Goal: Transaction & Acquisition: Purchase product/service

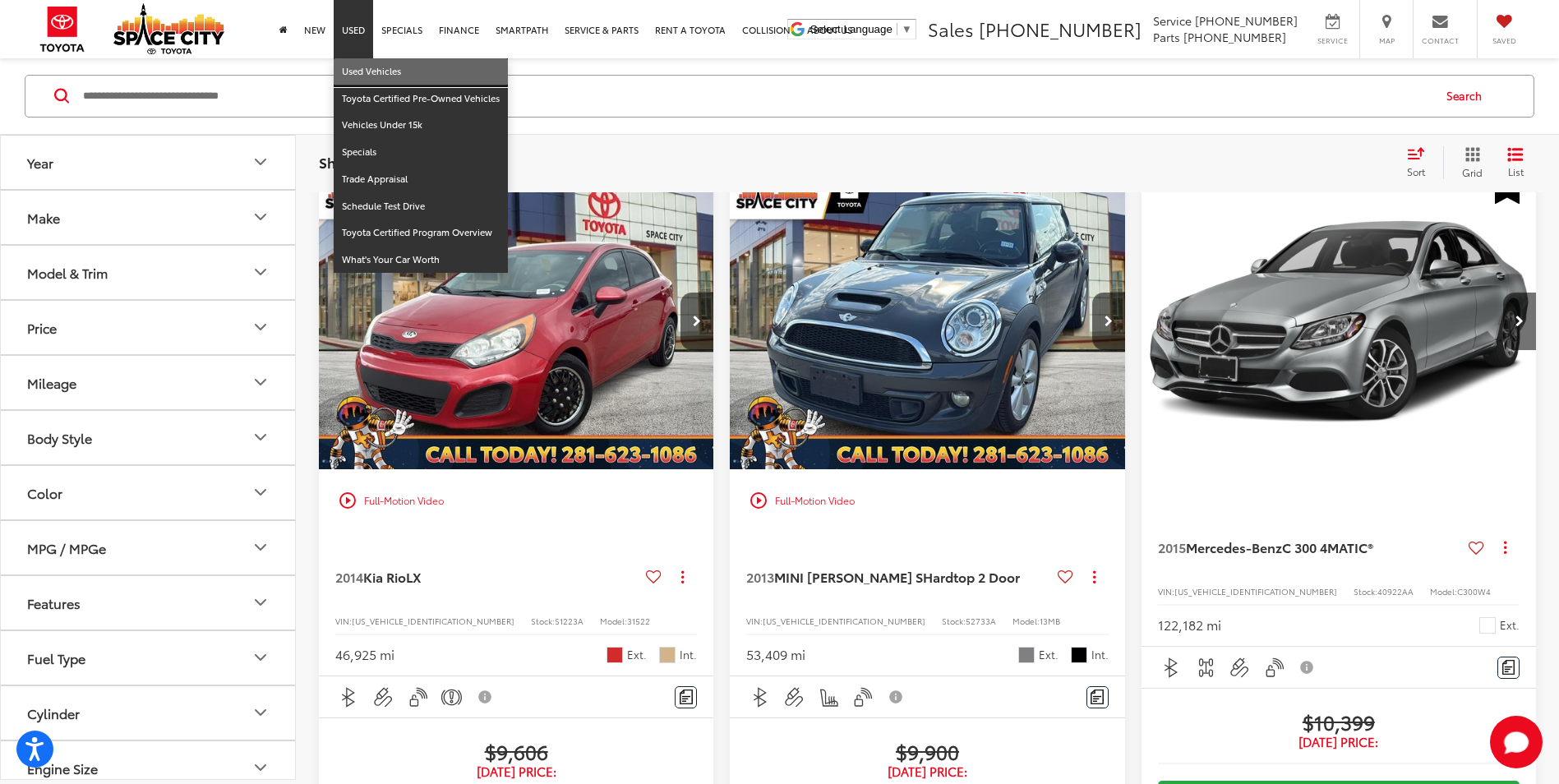
click at [360, 69] on link "Used Vehicles" at bounding box center [421, 72] width 175 height 27
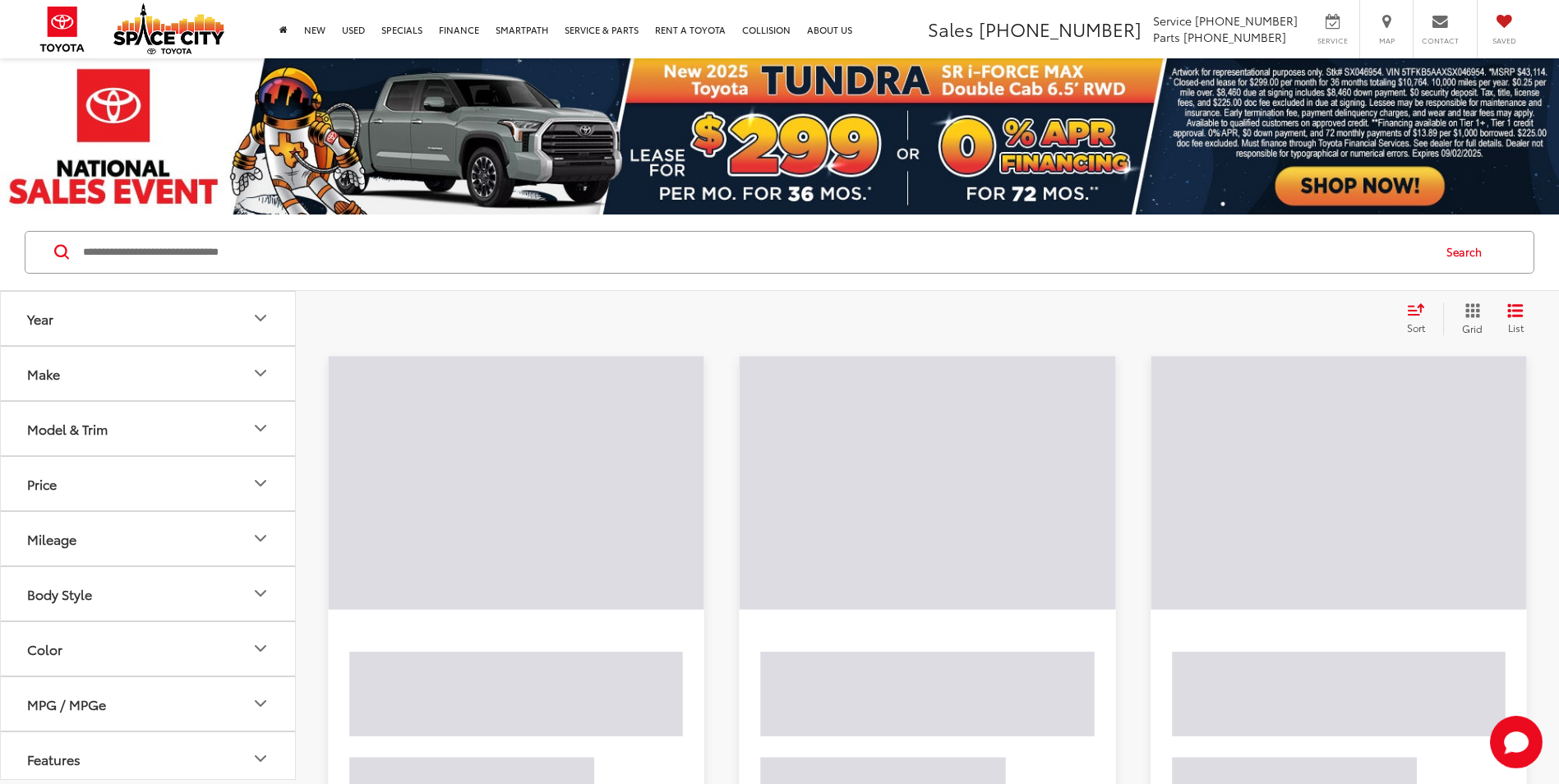
drag, startPoint x: 0, startPoint y: 0, endPoint x: 241, endPoint y: 240, distance: 340.1
click at [239, 236] on input "Search by Make, Model, or Keyword" at bounding box center [756, 252] width 1350 height 39
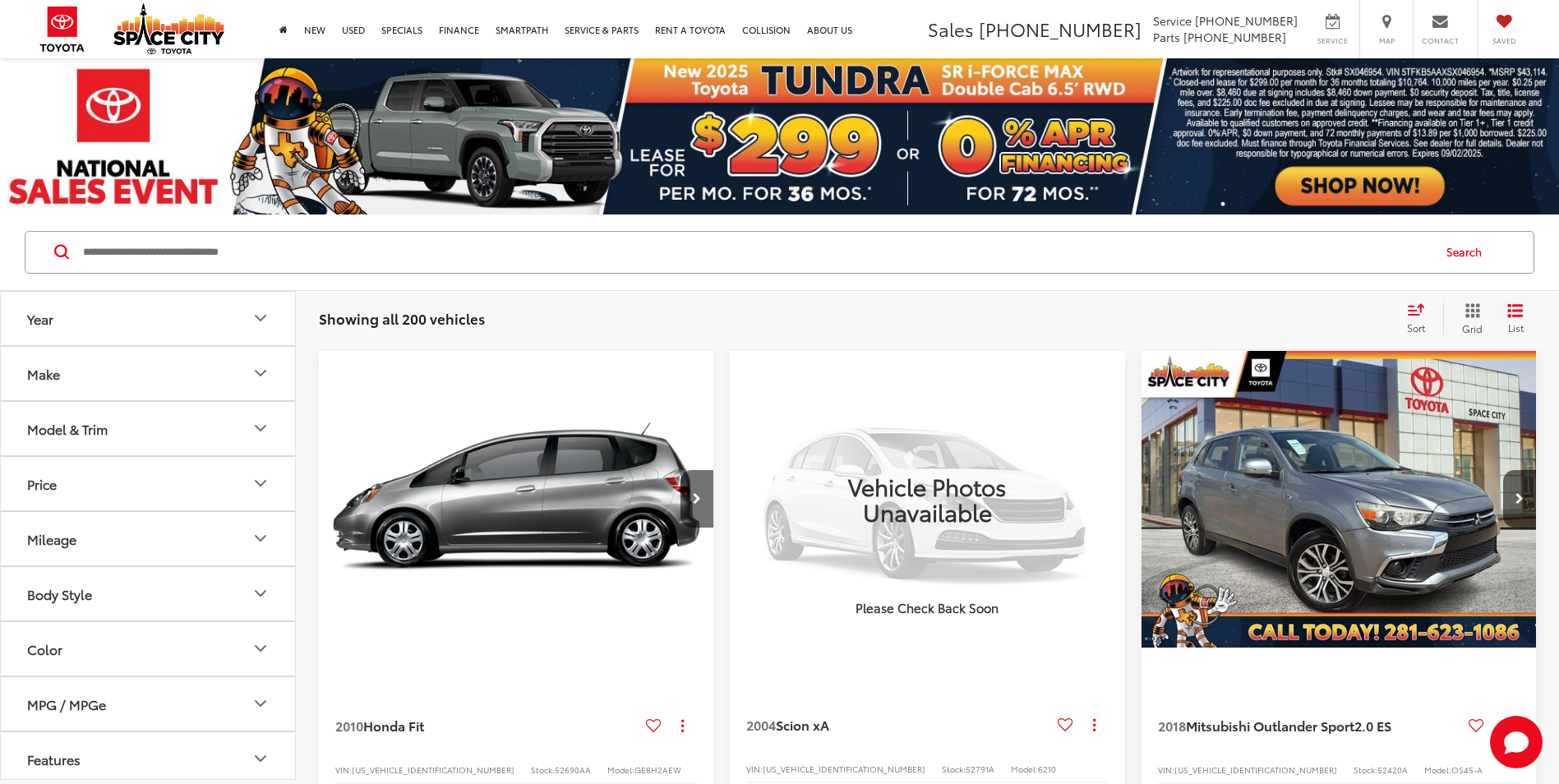
click at [242, 245] on input "Search by Make, Model, or Keyword" at bounding box center [756, 252] width 1350 height 39
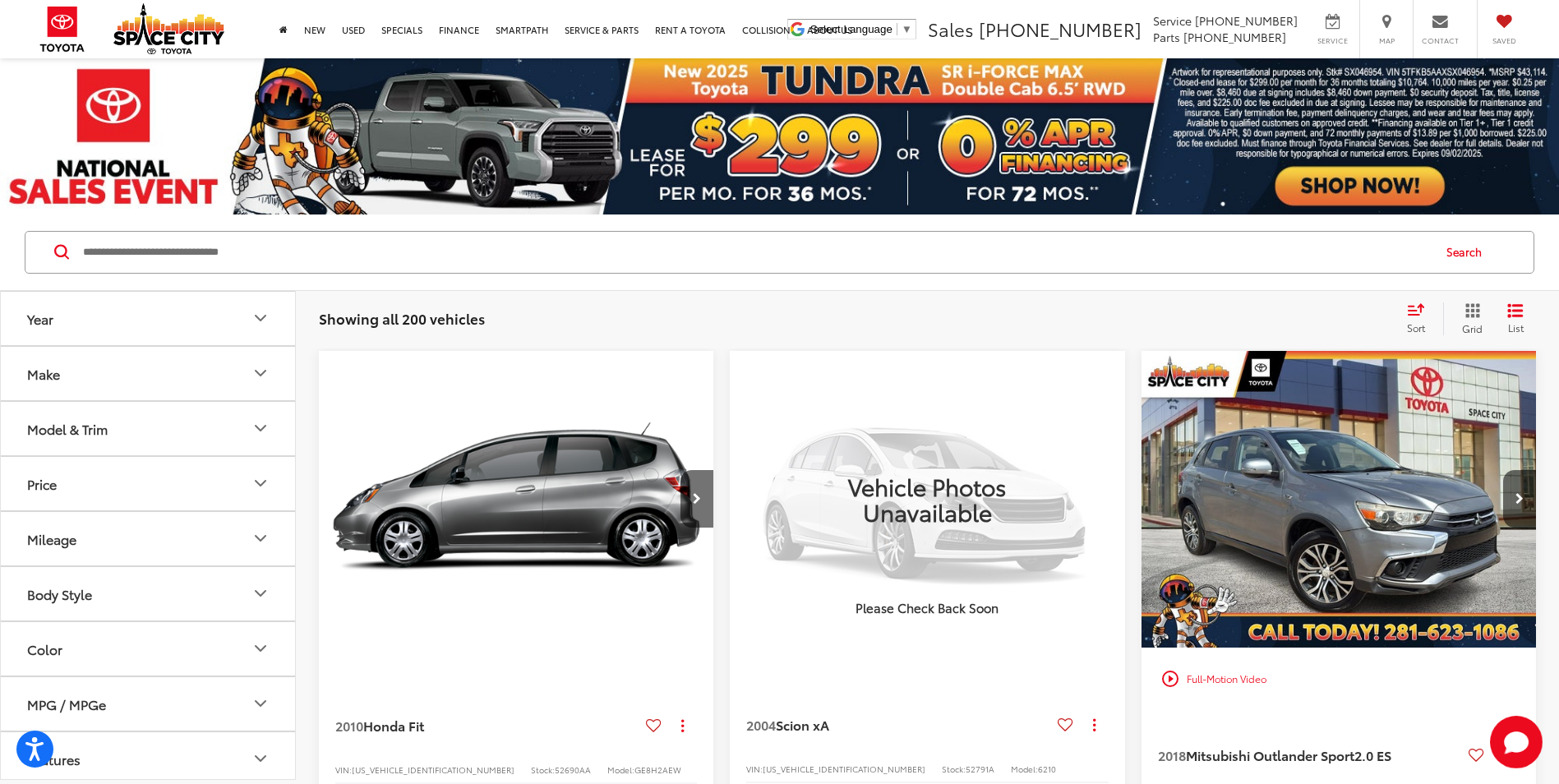
paste input "******"
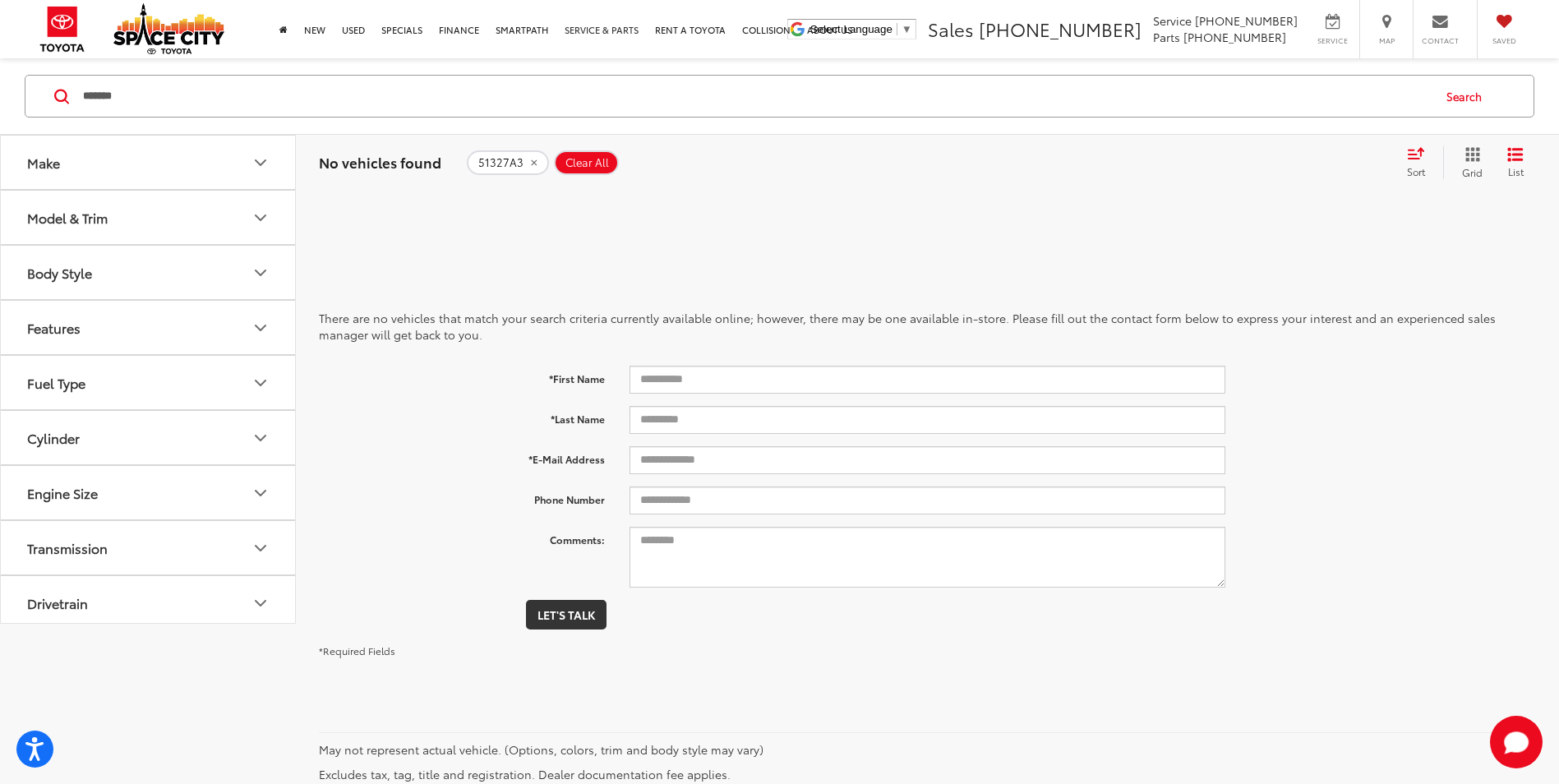
type input "*******"
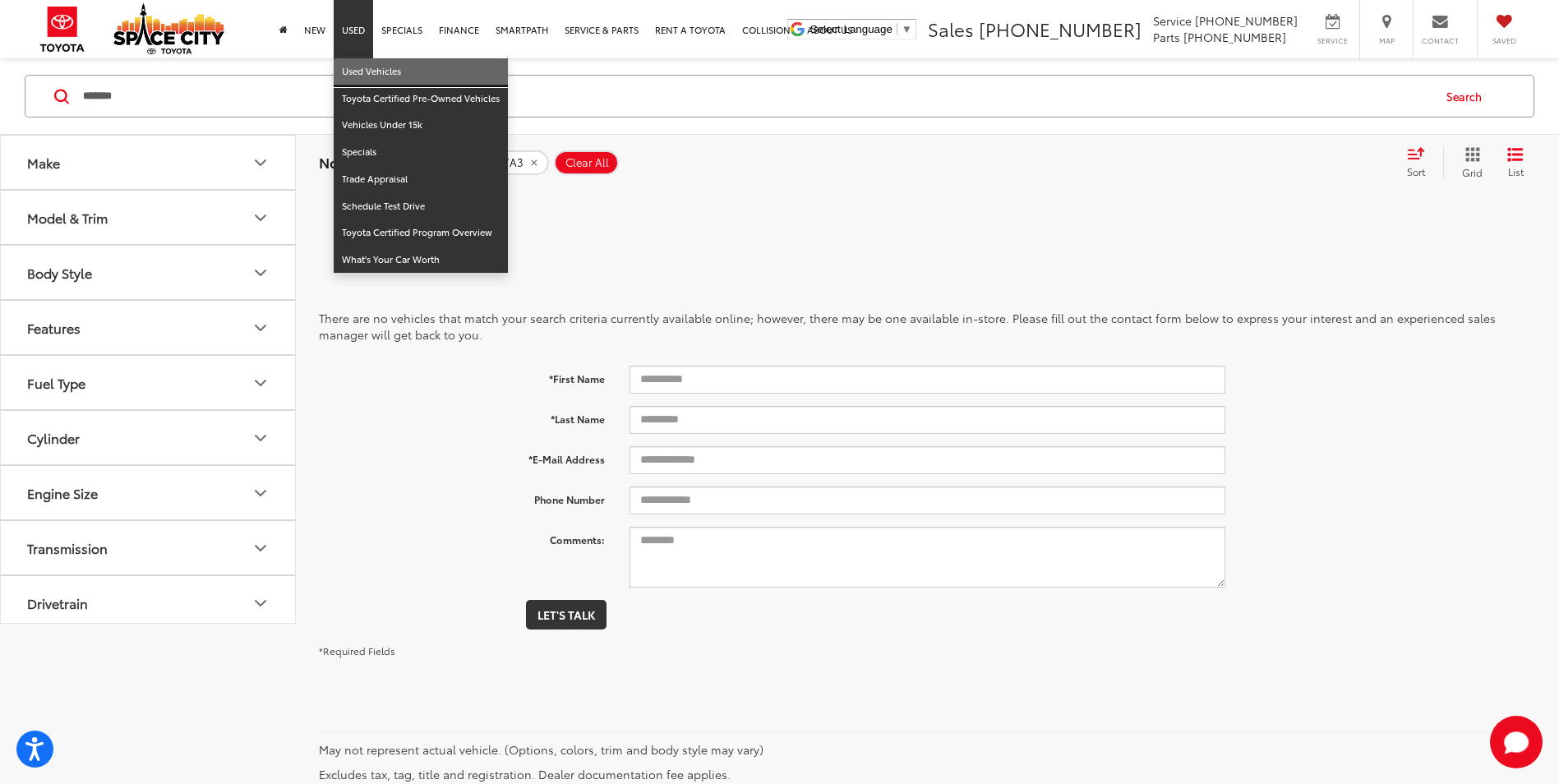
click at [364, 79] on link "Used Vehicles" at bounding box center [421, 72] width 175 height 27
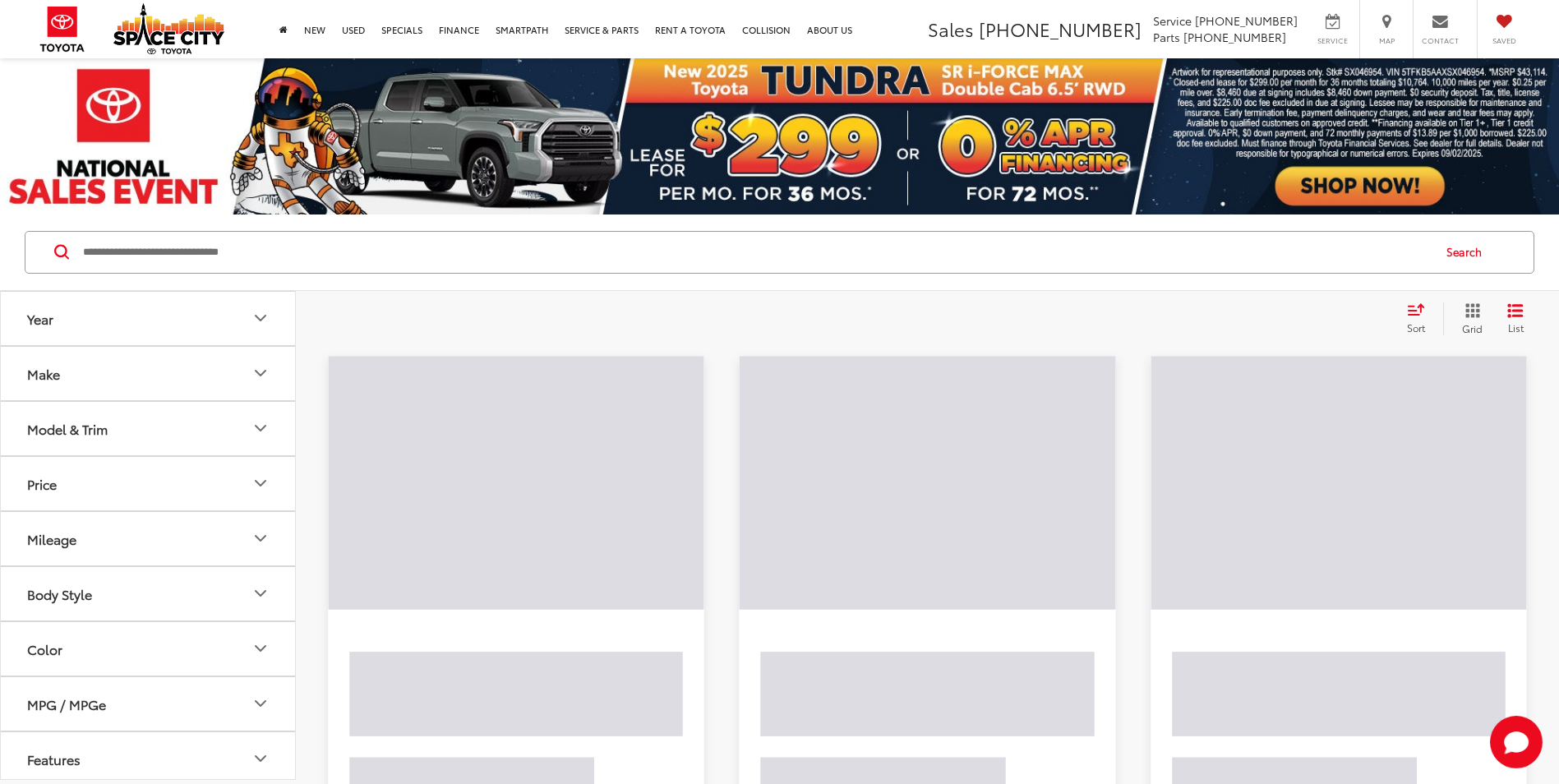
click at [329, 261] on input "Search by Make, Model, or Keyword" at bounding box center [756, 252] width 1350 height 39
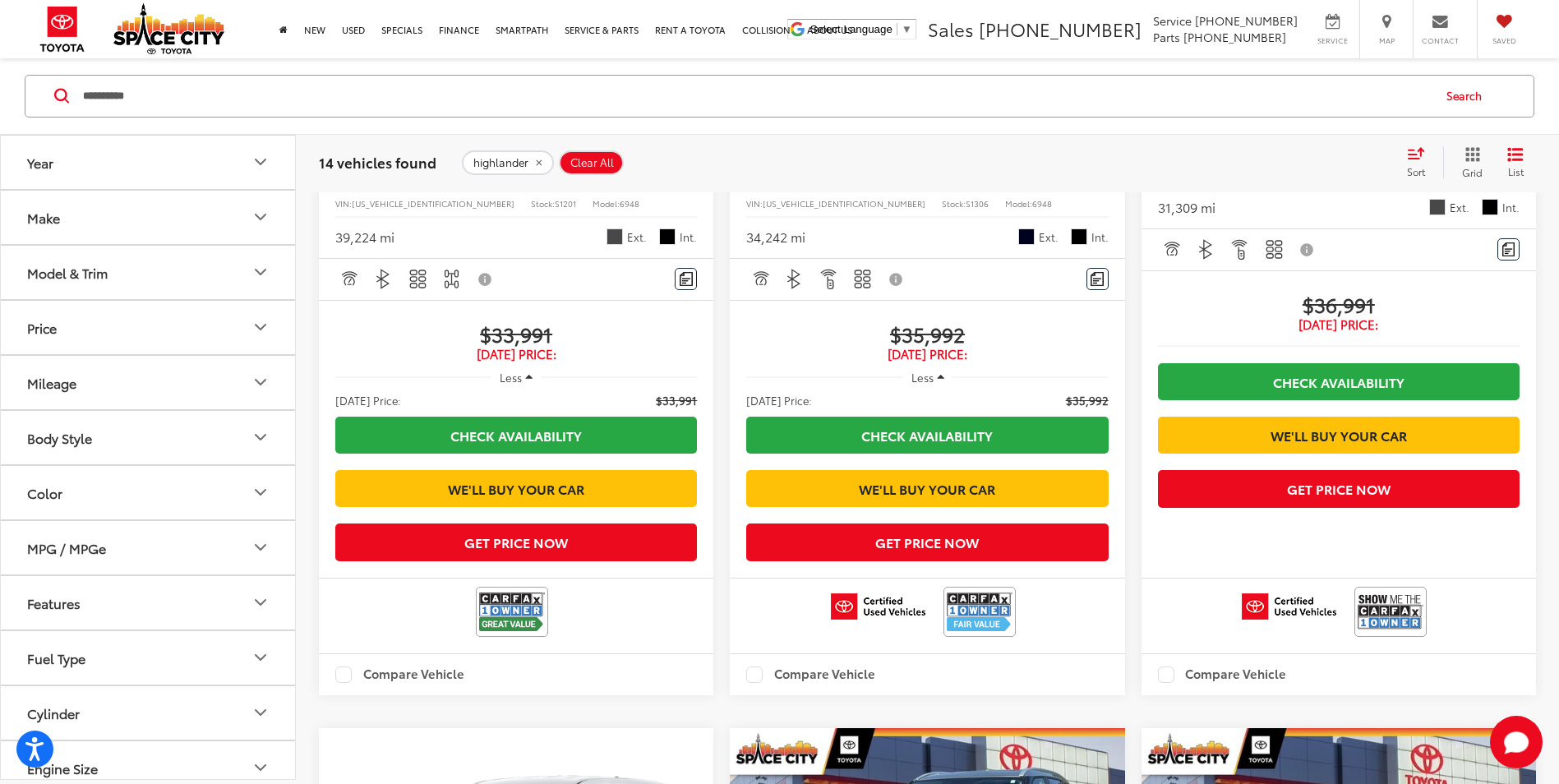
scroll to position [2382, 0]
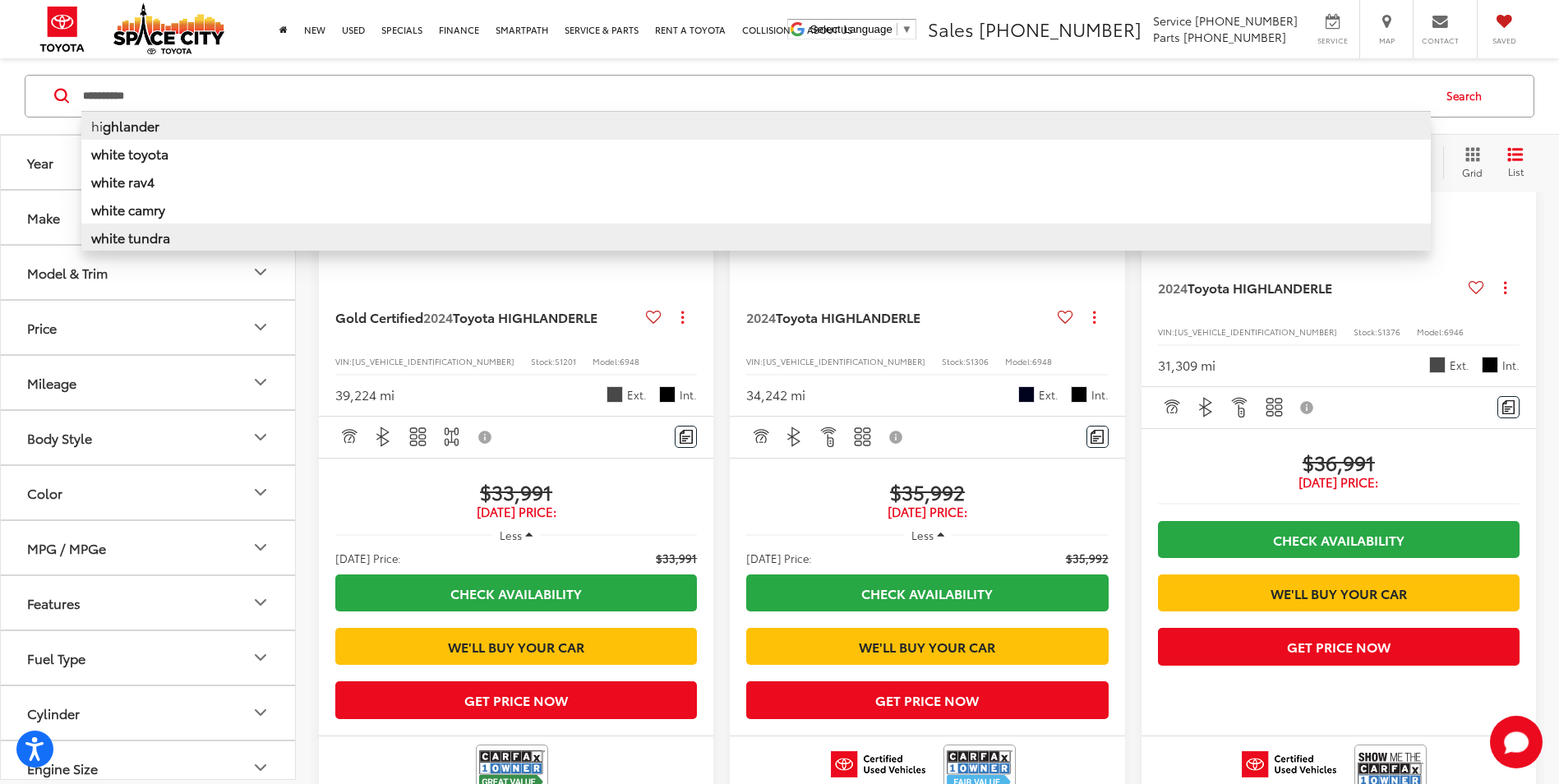
click at [475, 234] on li "white tundra" at bounding box center [756, 237] width 1350 height 27
type input "**********"
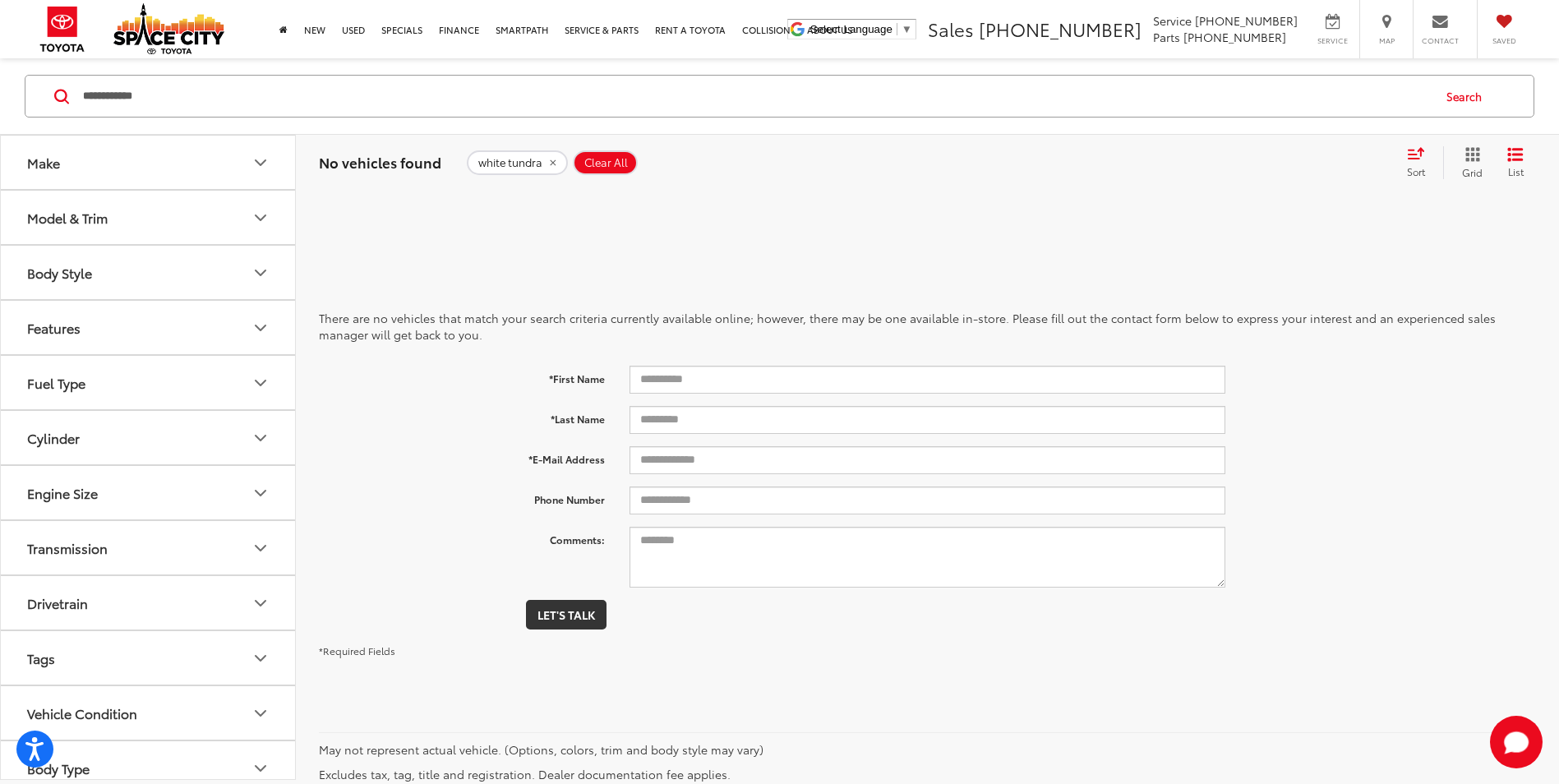
click at [551, 161] on icon "remove white%20tundra" at bounding box center [553, 163] width 11 height 10
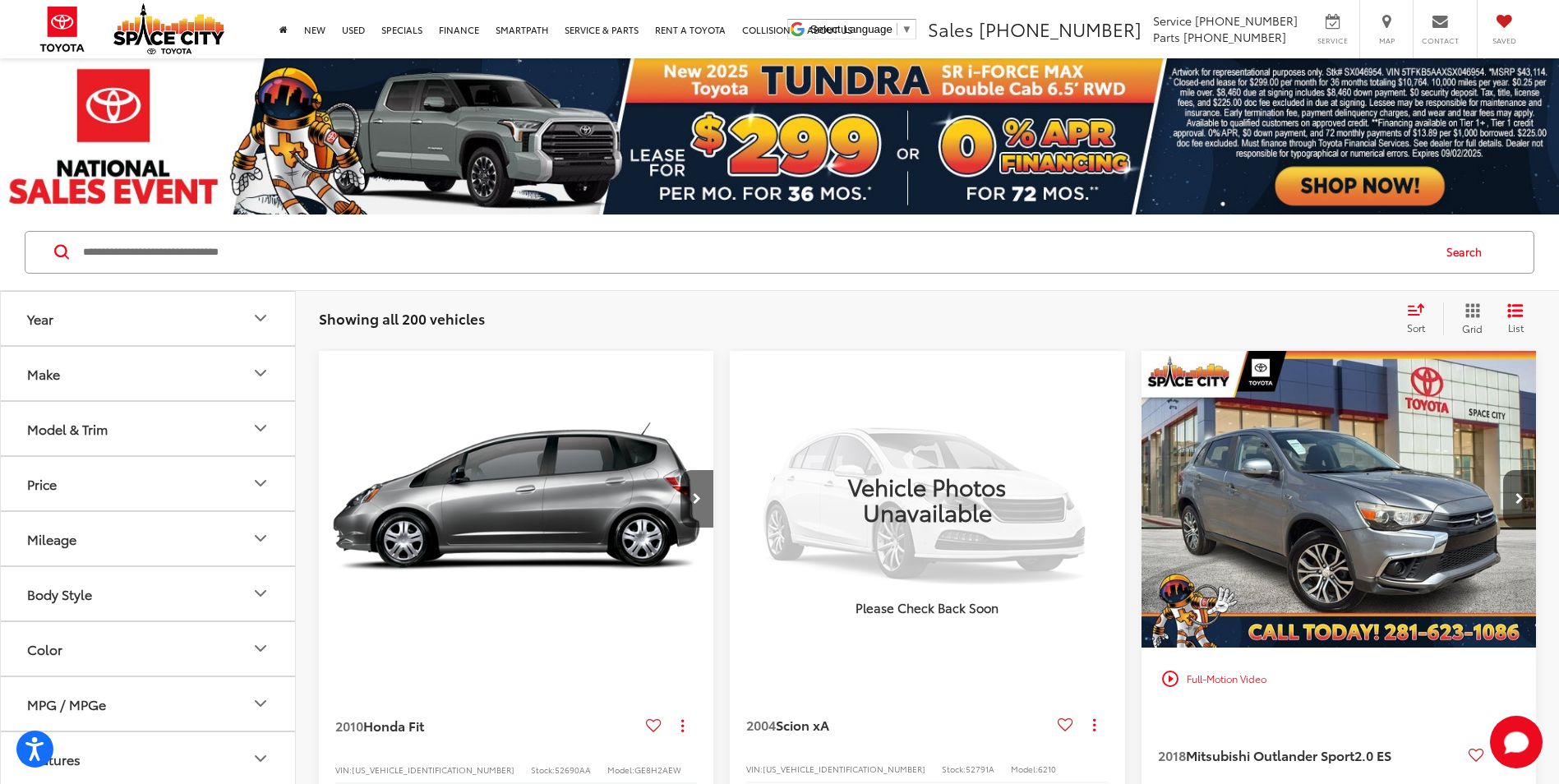
click at [488, 245] on input "Search by Make, Model, or Keyword" at bounding box center [756, 252] width 1350 height 39
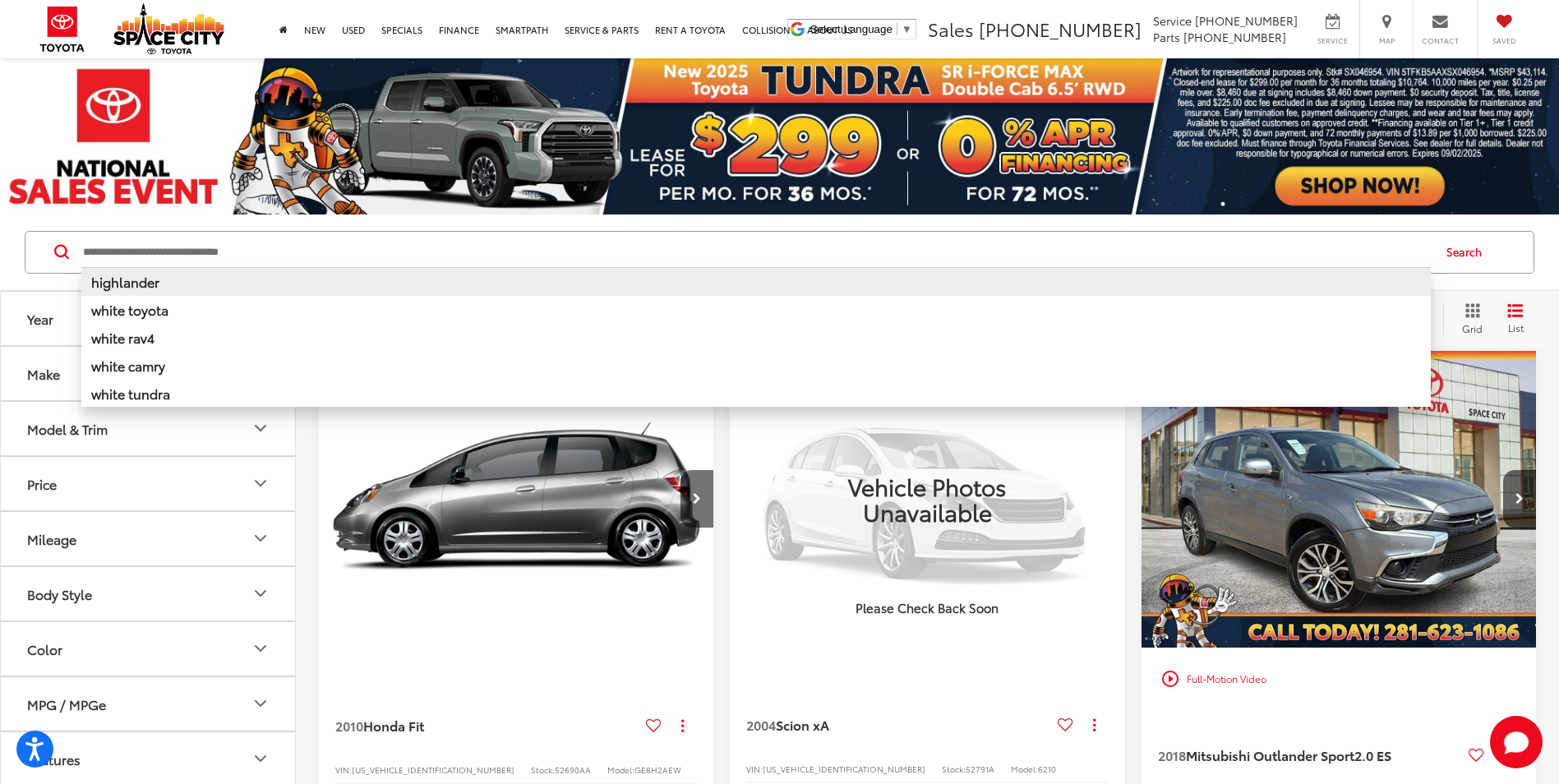
click at [147, 276] on b "highlander" at bounding box center [125, 281] width 68 height 19
type input "**********"
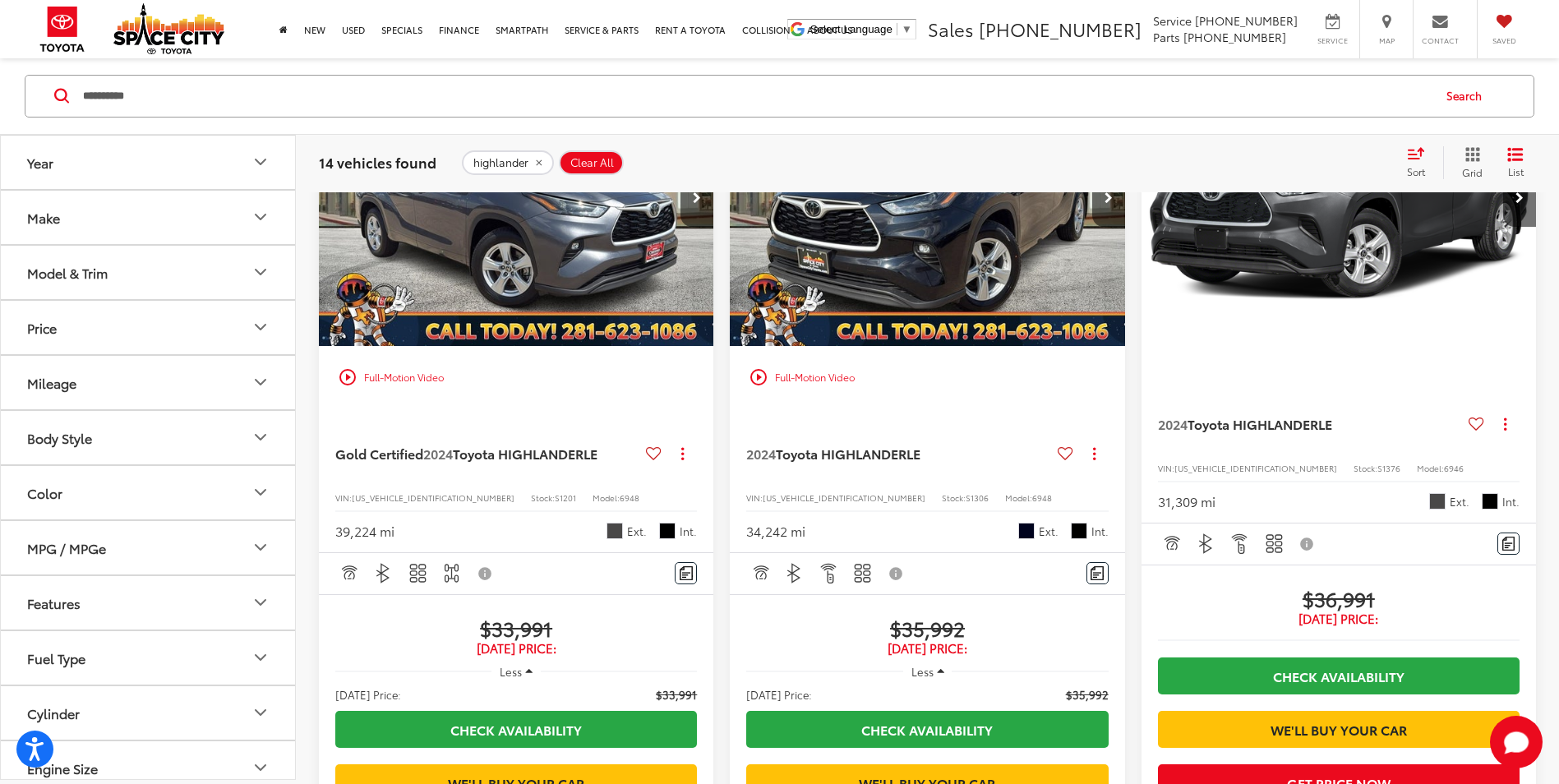
scroll to position [2219, 0]
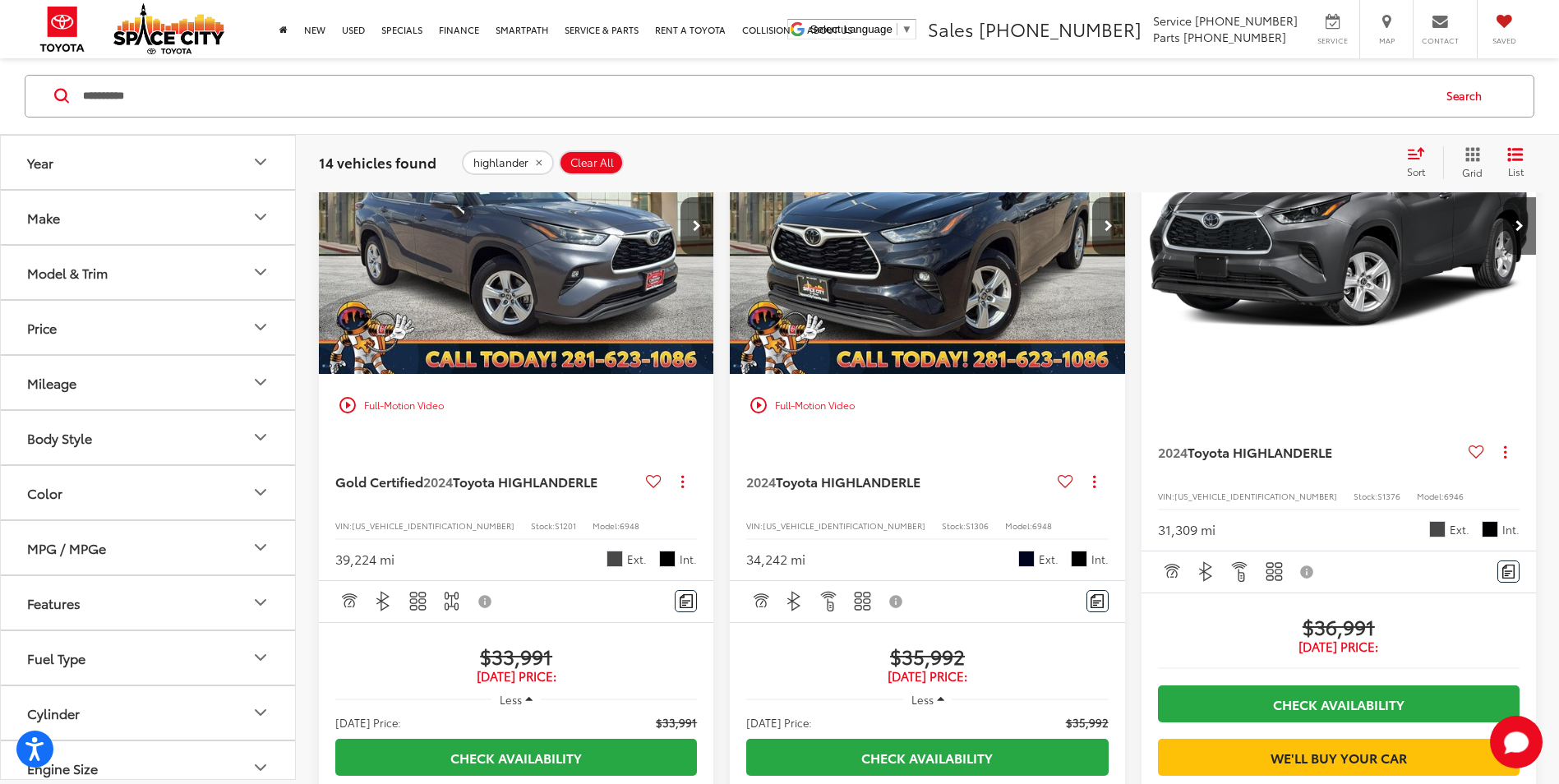
click at [537, 375] on img "2024 Toyota HIGHLANDER LE 0" at bounding box center [516, 226] width 397 height 297
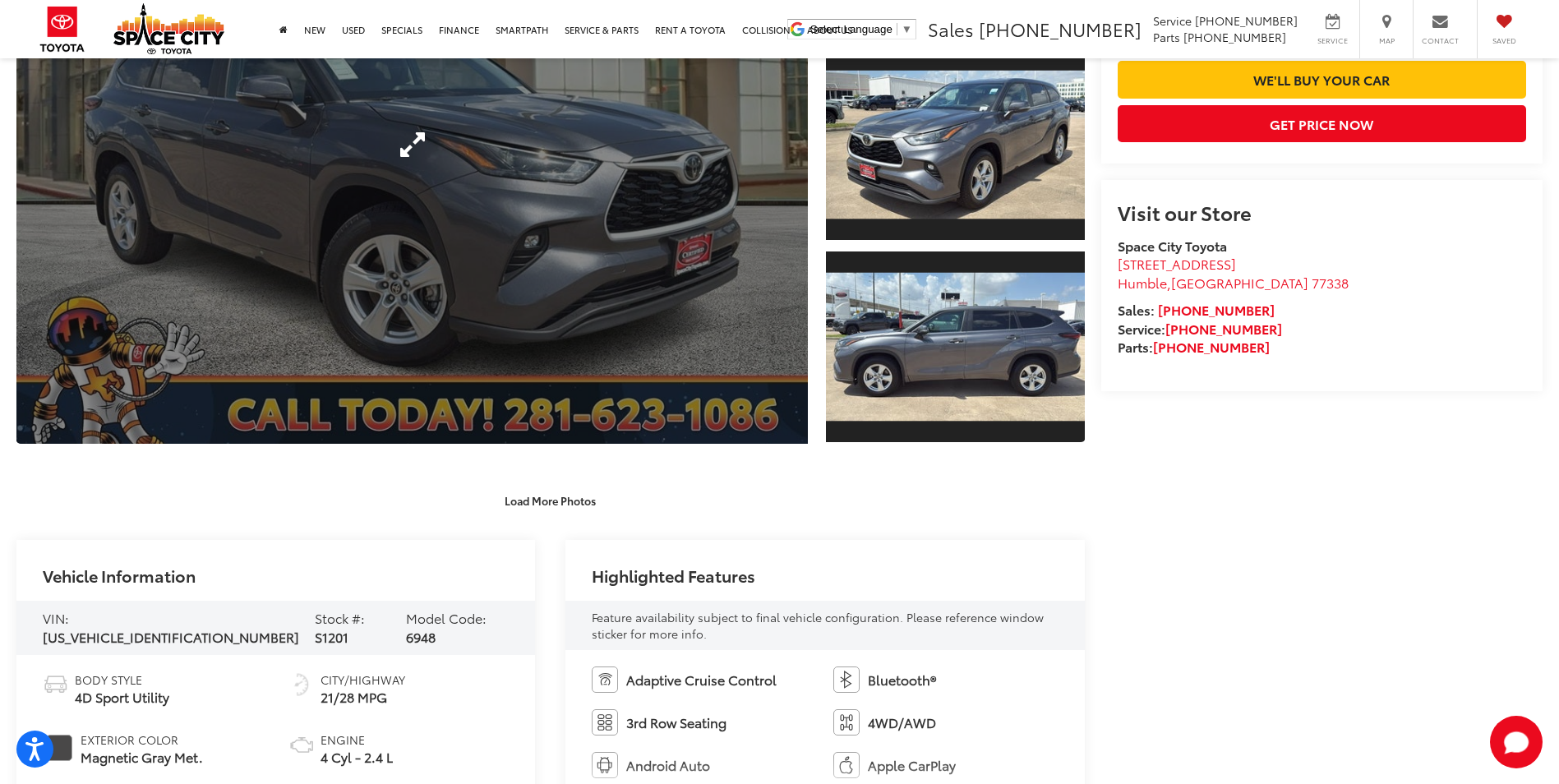
scroll to position [493, 0]
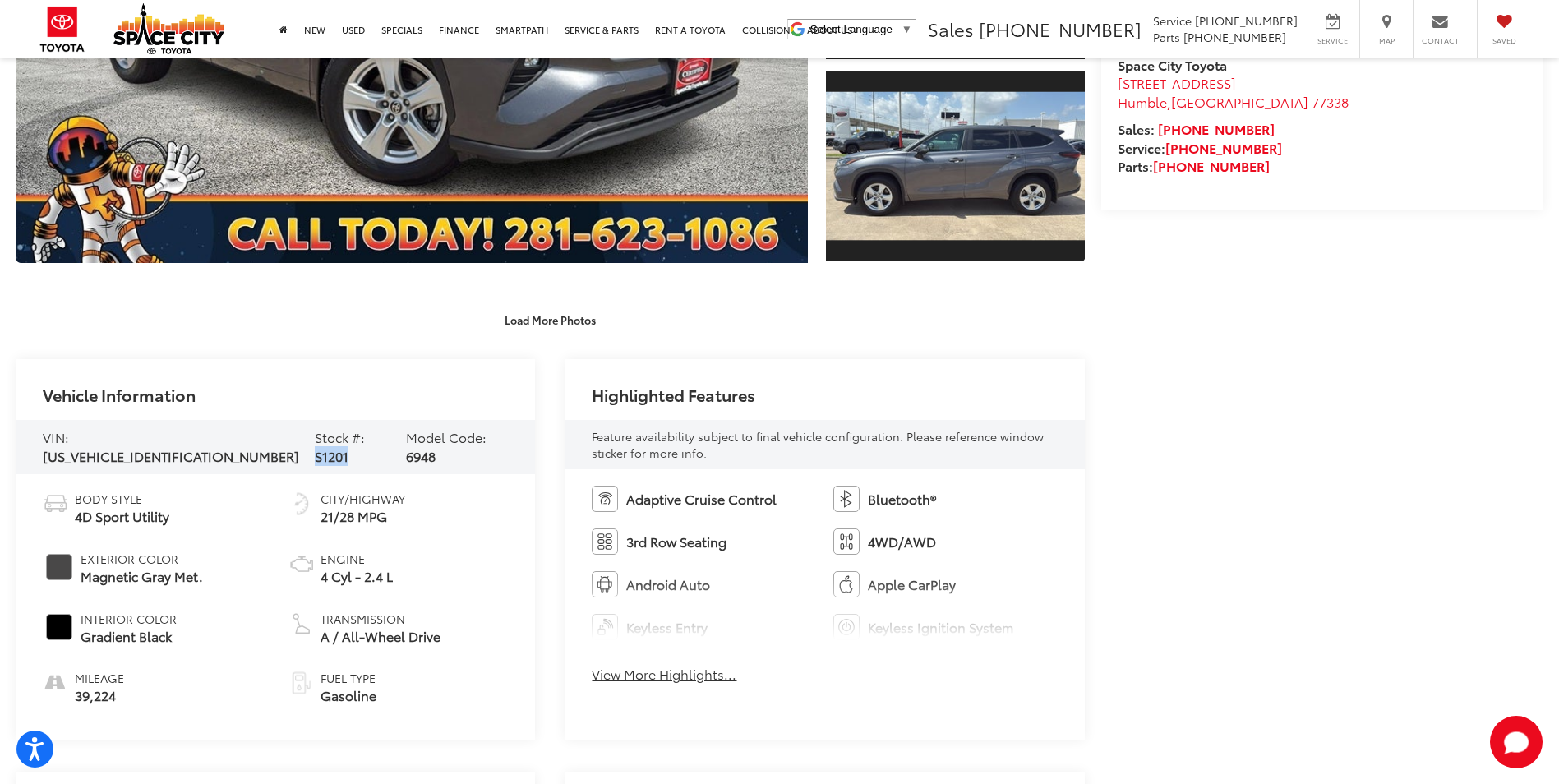
drag, startPoint x: 311, startPoint y: 441, endPoint x: 279, endPoint y: 438, distance: 32.1
click at [315, 446] on span "S1201" at bounding box center [332, 455] width 33 height 19
copy span "S1201"
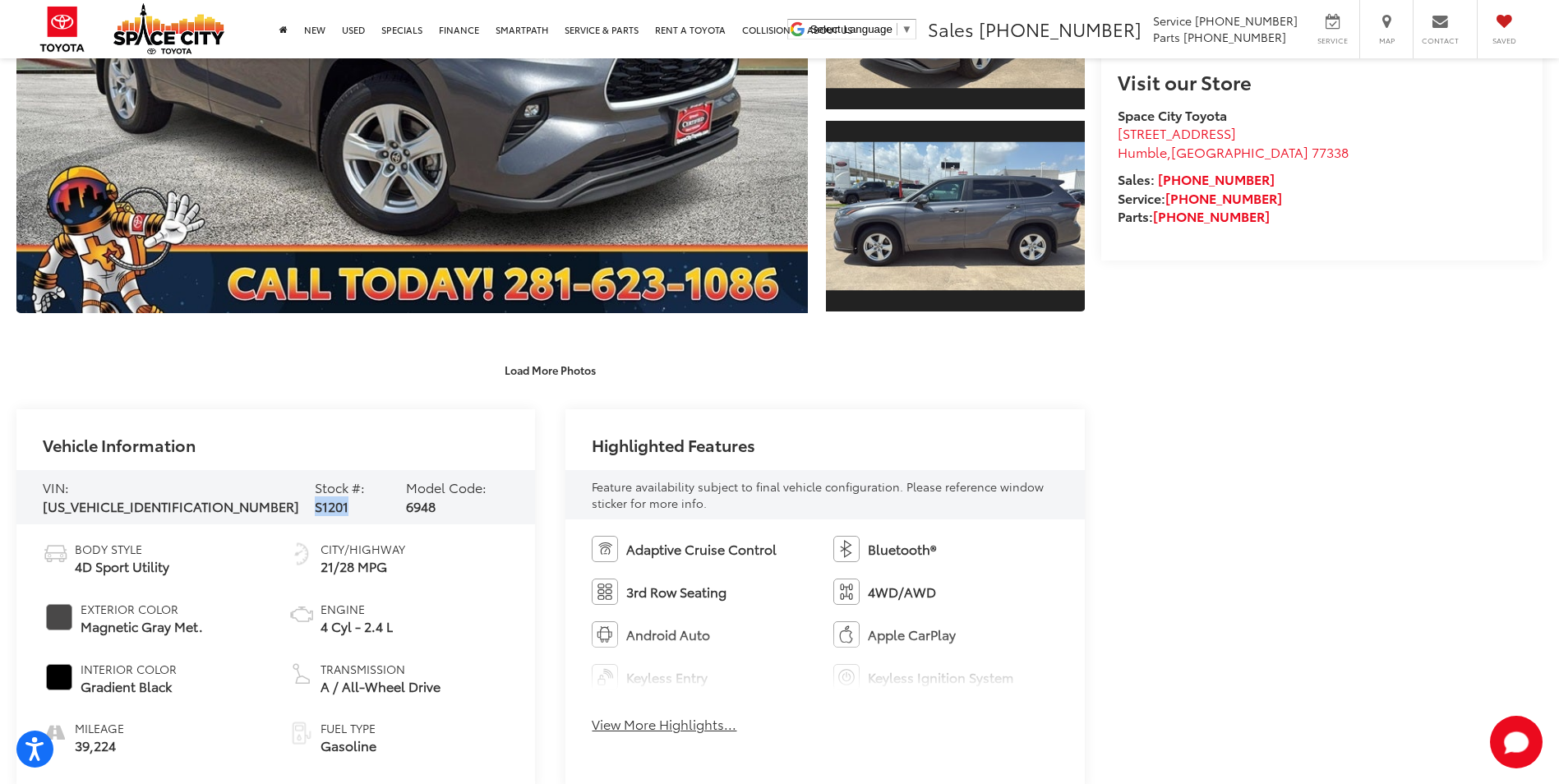
scroll to position [657, 0]
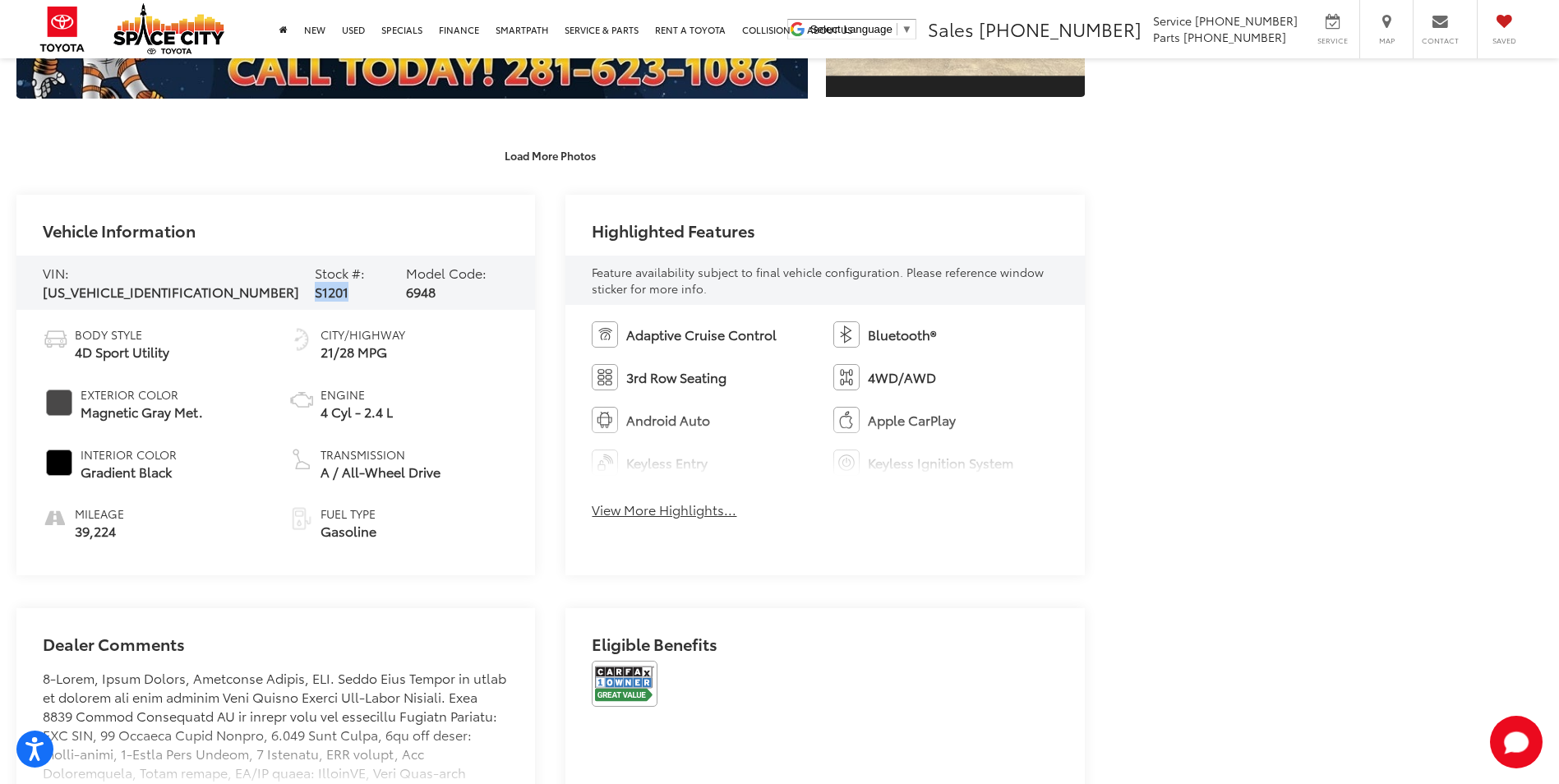
copy span "S1201"
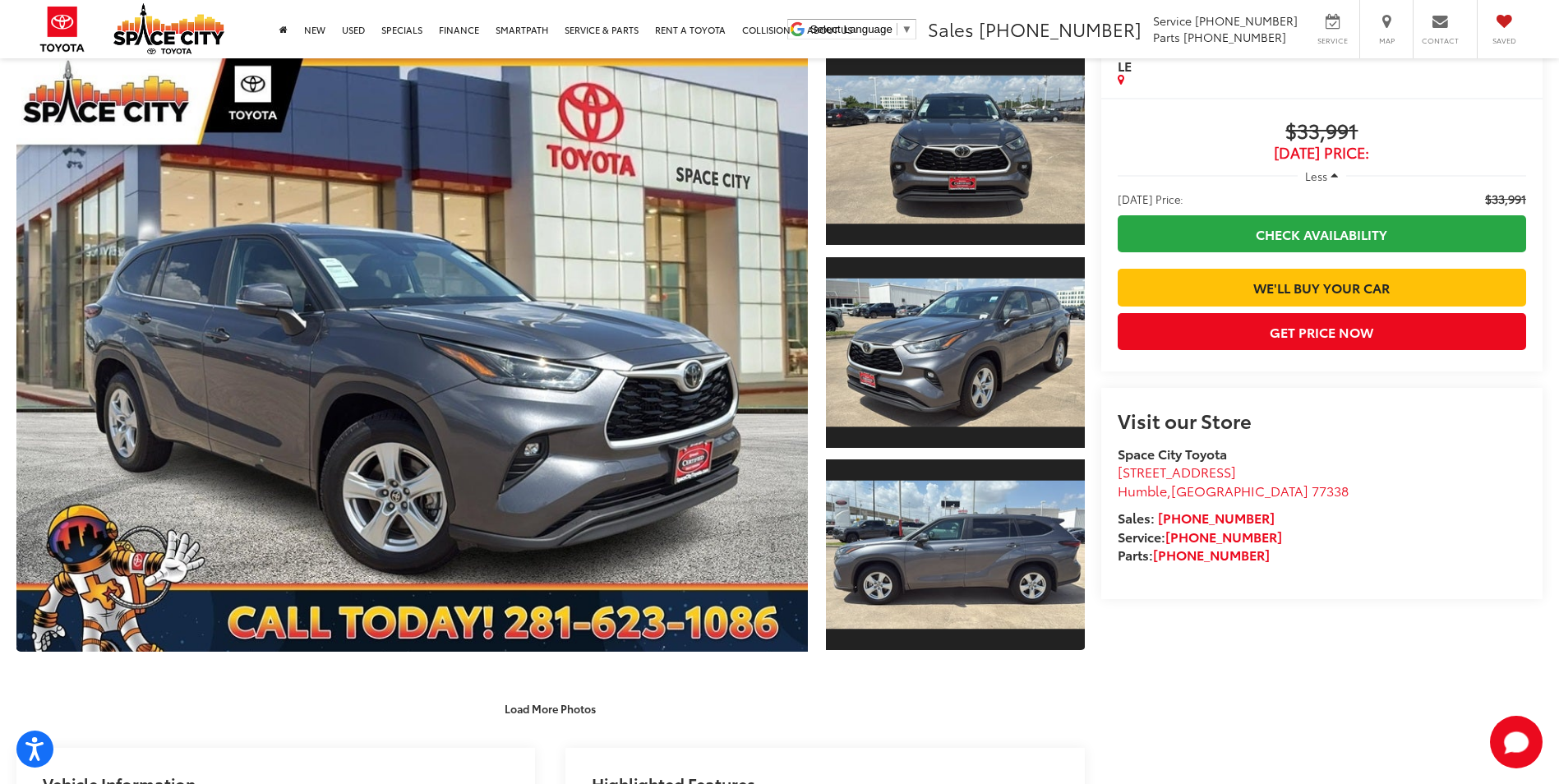
scroll to position [0, 0]
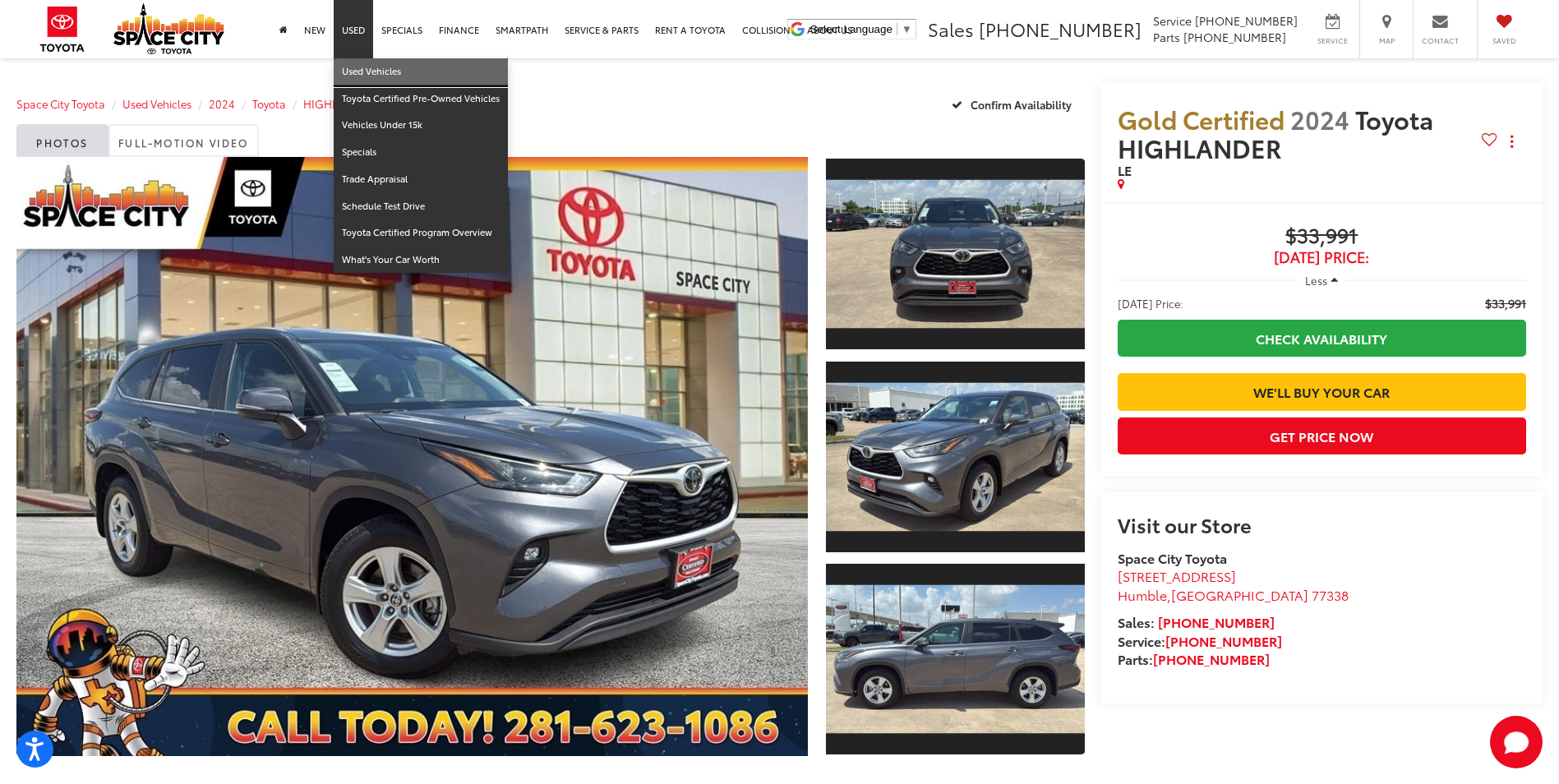
click at [357, 68] on link "Used Vehicles" at bounding box center [421, 72] width 175 height 27
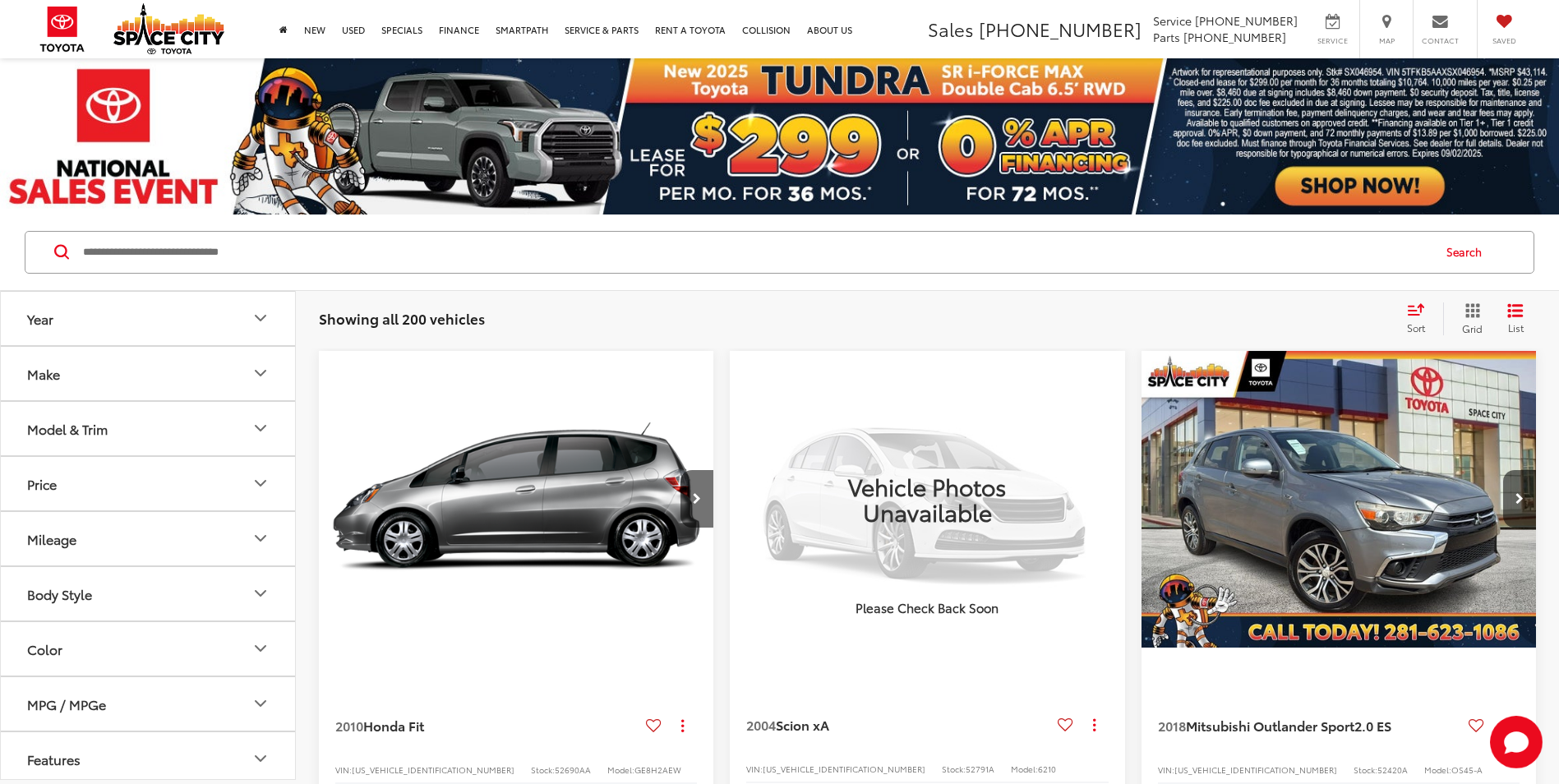
click at [364, 250] on input "Search by Make, Model, or Keyword" at bounding box center [756, 252] width 1350 height 39
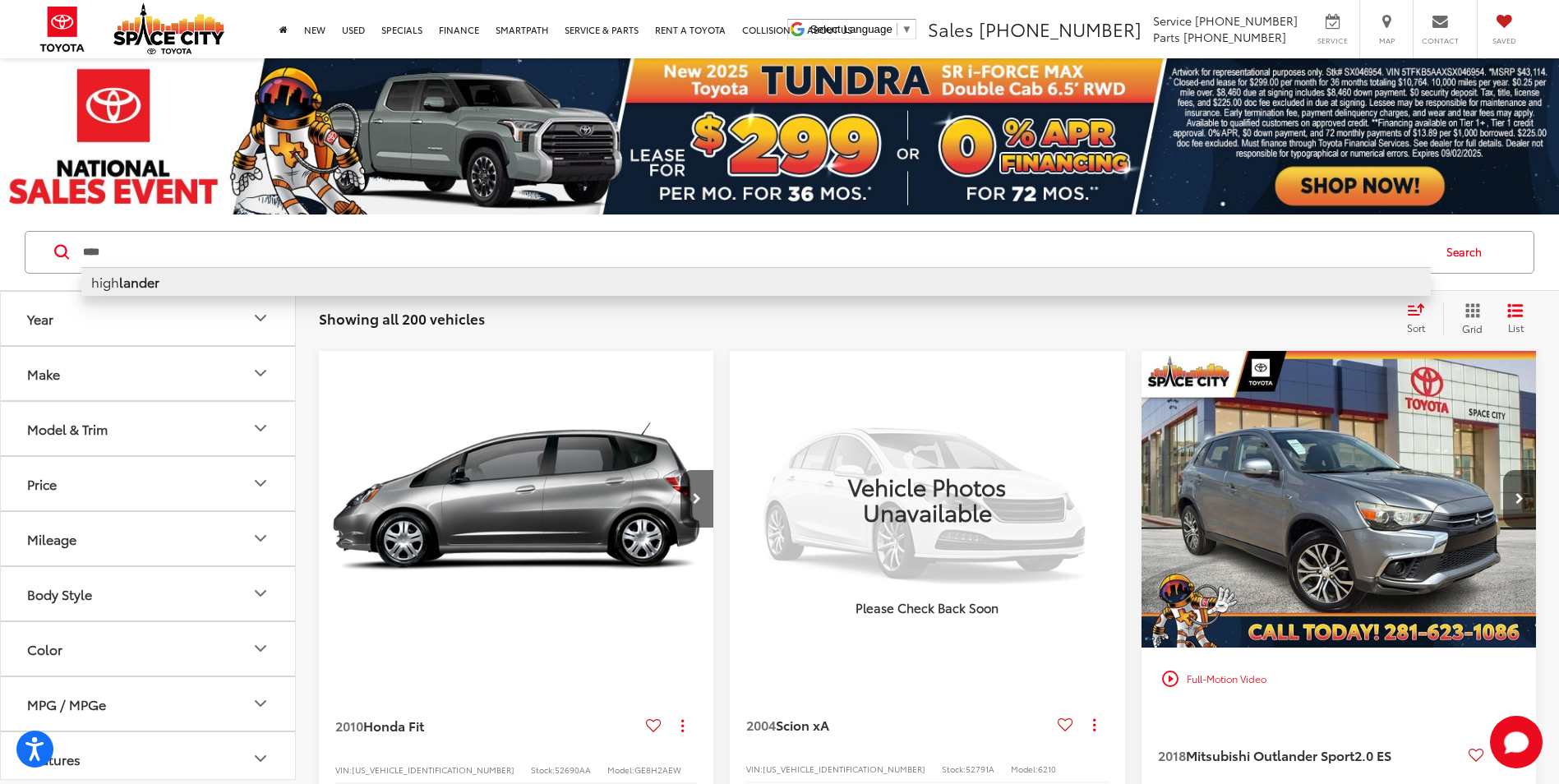
click at [354, 270] on li "high lander" at bounding box center [756, 281] width 1350 height 28
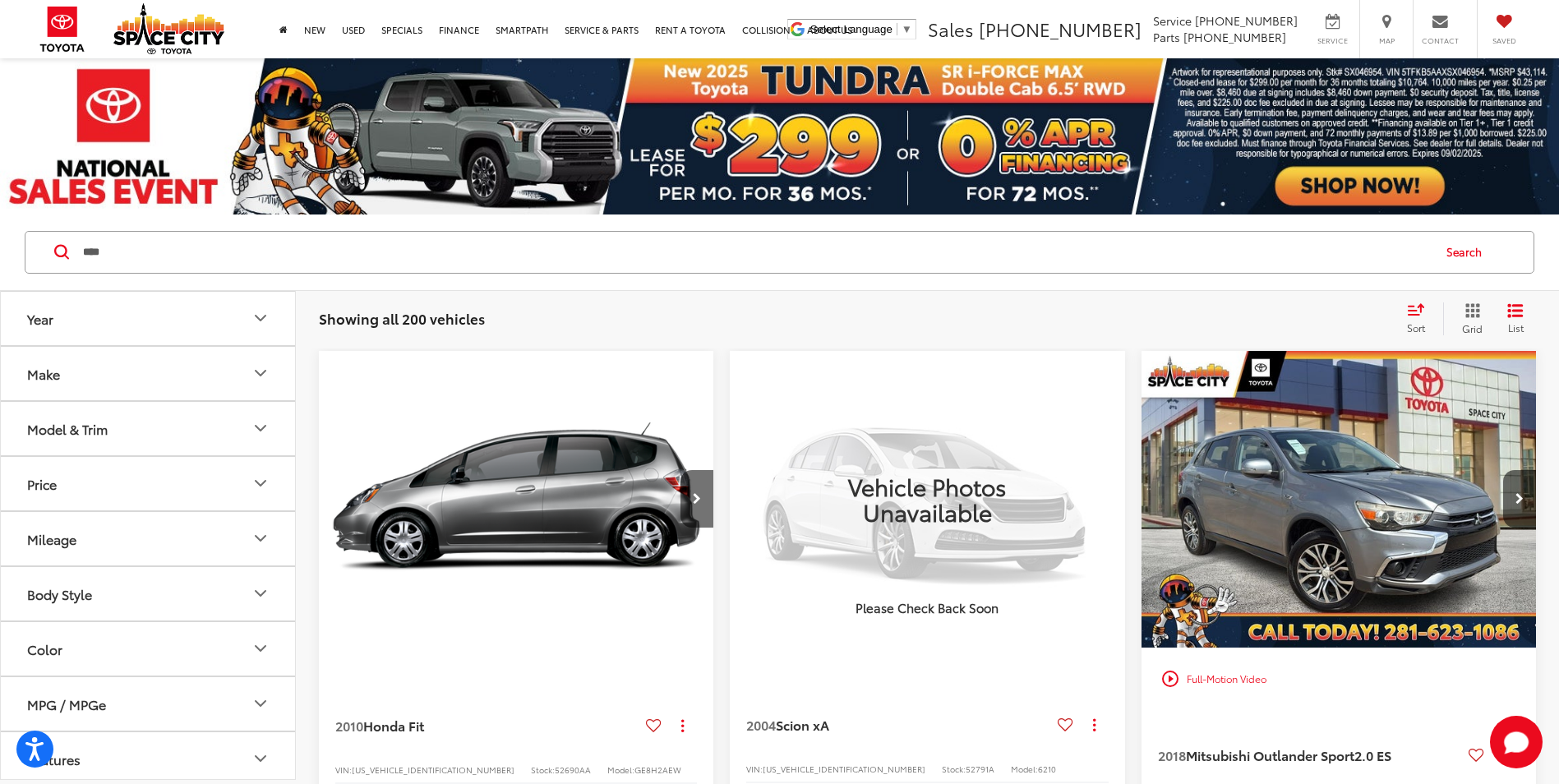
type input "**********"
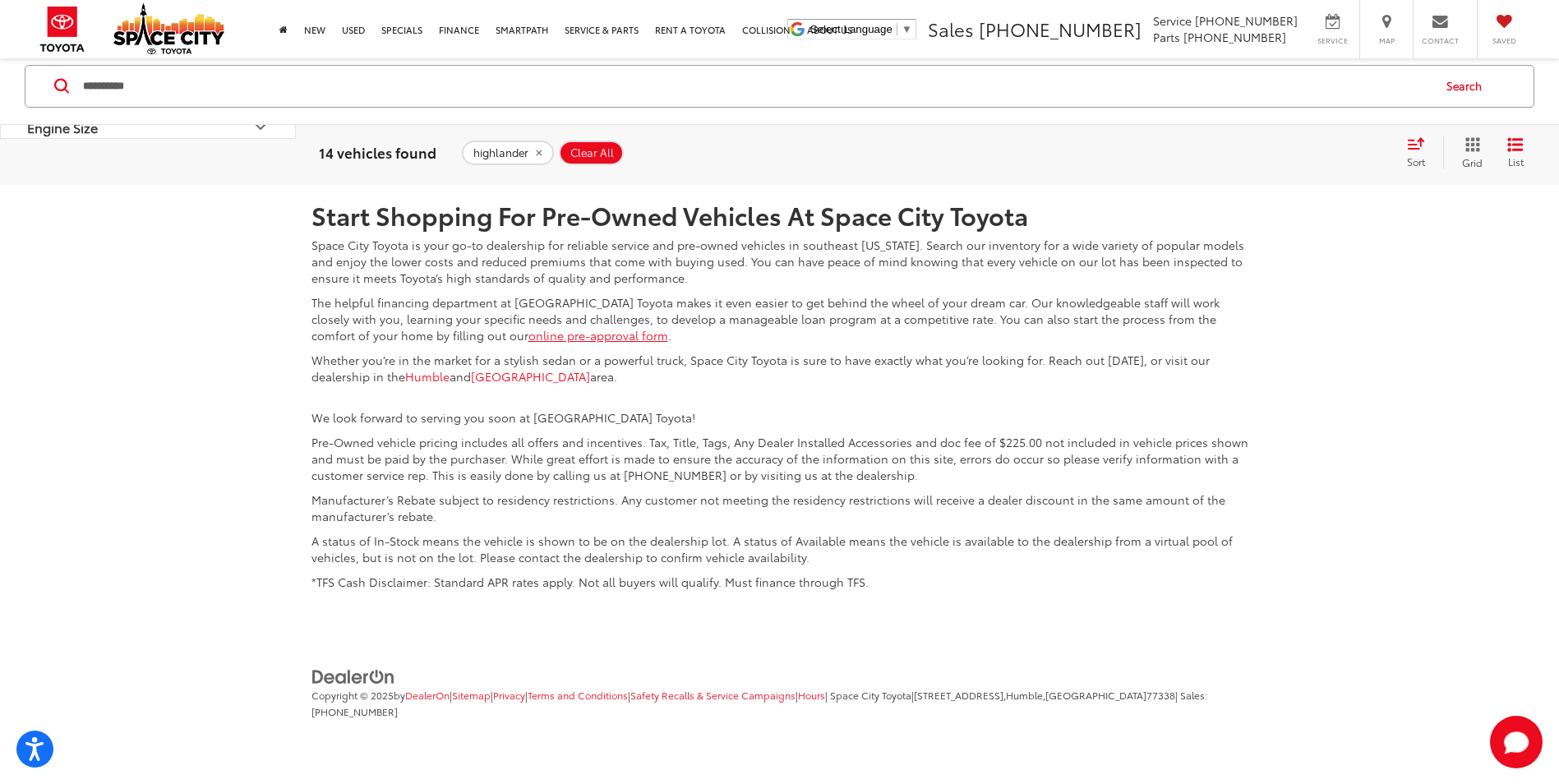
scroll to position [4190, 0]
click at [1314, 78] on link "2" at bounding box center [1326, 63] width 26 height 29
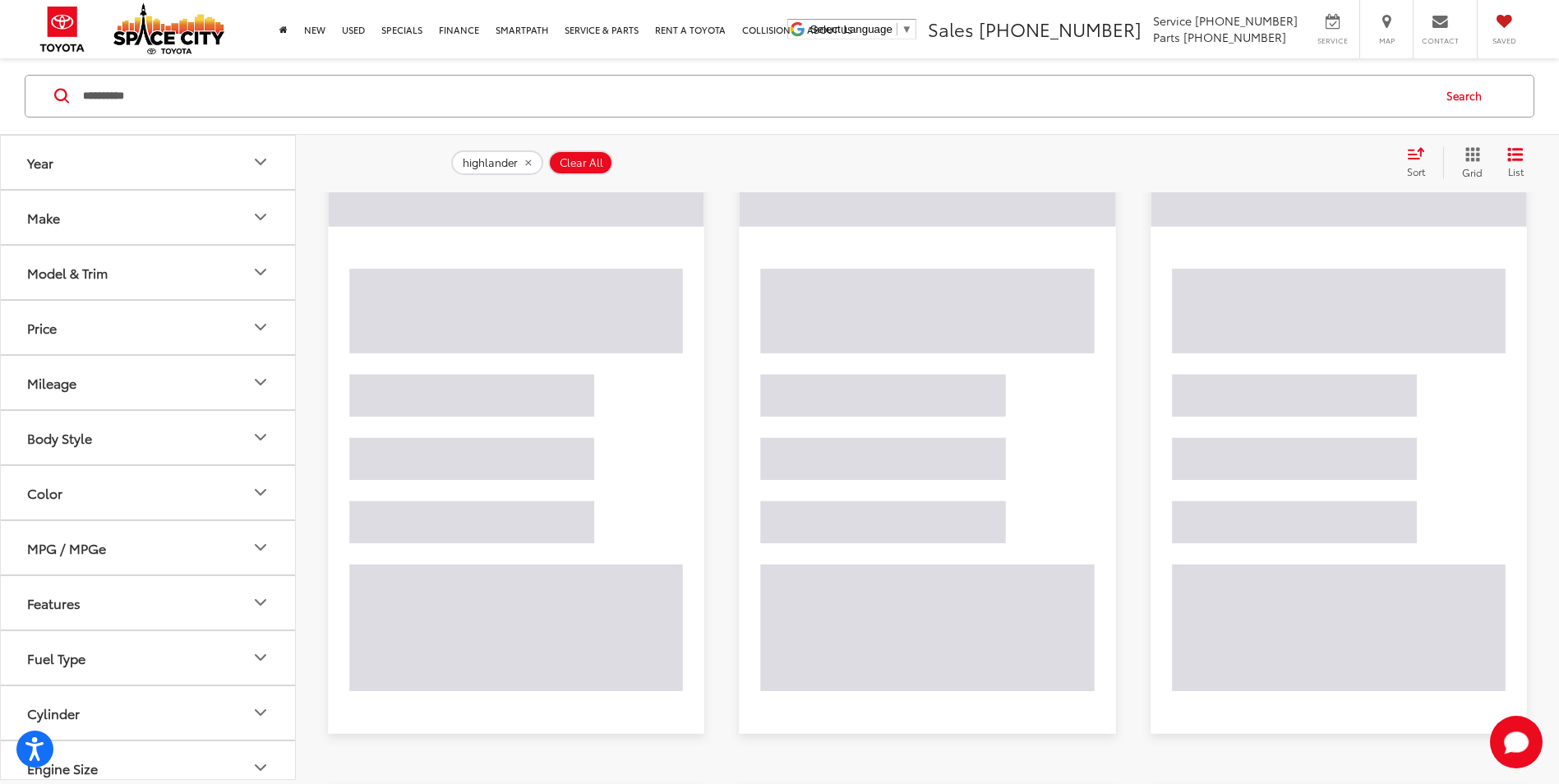
scroll to position [156, 0]
